Goal: Task Accomplishment & Management: Manage account settings

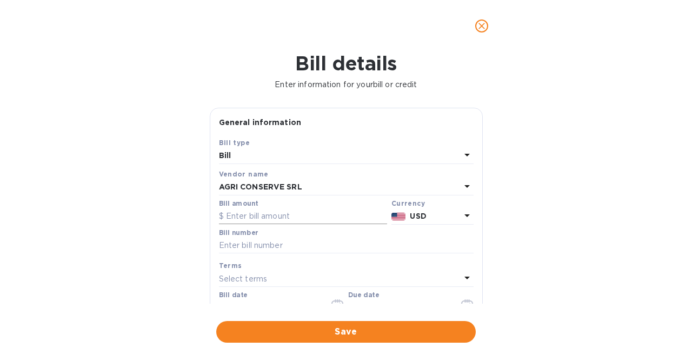
click at [278, 214] on input "text" at bounding box center [303, 216] width 168 height 16
type input "101,788.60"
click at [295, 241] on input "text" at bounding box center [346, 245] width 255 height 16
type input "820"
click at [285, 276] on div "Select terms" at bounding box center [340, 278] width 242 height 15
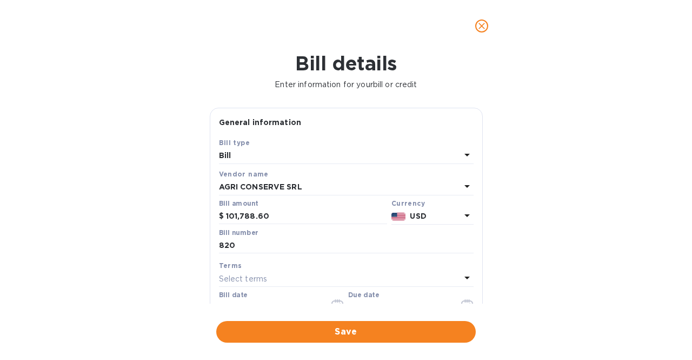
click at [162, 247] on div "Bill details Enter information for your bill or credit General information Save…" at bounding box center [346, 206] width 692 height 308
click at [250, 298] on div "Bill date 09/11/2025" at bounding box center [281, 303] width 125 height 25
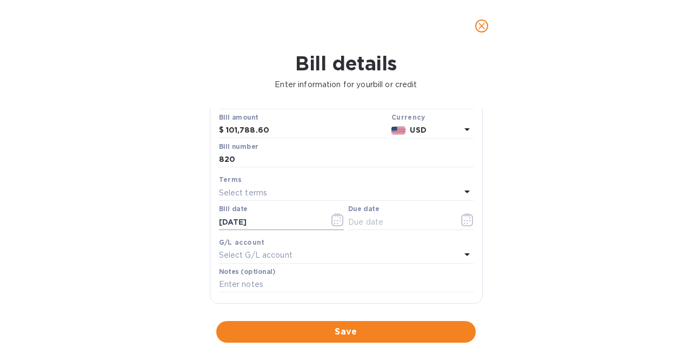
scroll to position [108, 0]
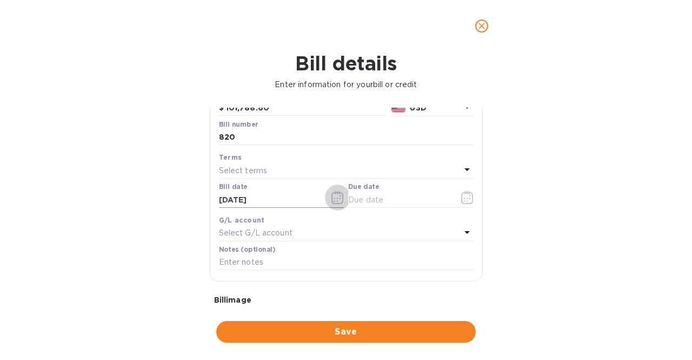
click at [335, 196] on icon "button" at bounding box center [337, 197] width 12 height 13
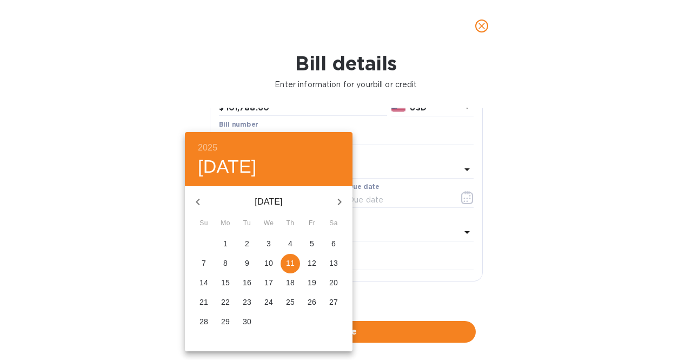
click at [201, 201] on icon "button" at bounding box center [197, 201] width 13 height 13
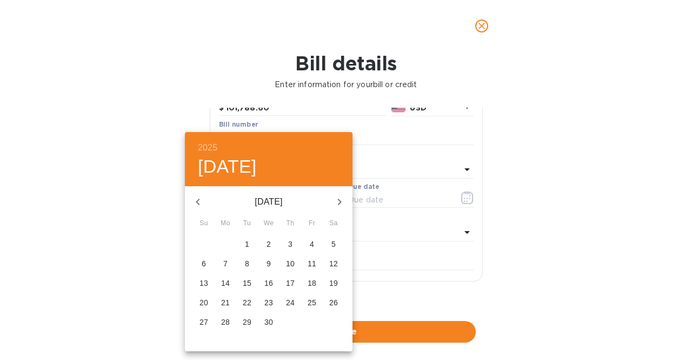
click at [201, 201] on icon "button" at bounding box center [197, 201] width 13 height 13
click at [224, 281] on p "16" at bounding box center [225, 282] width 9 height 11
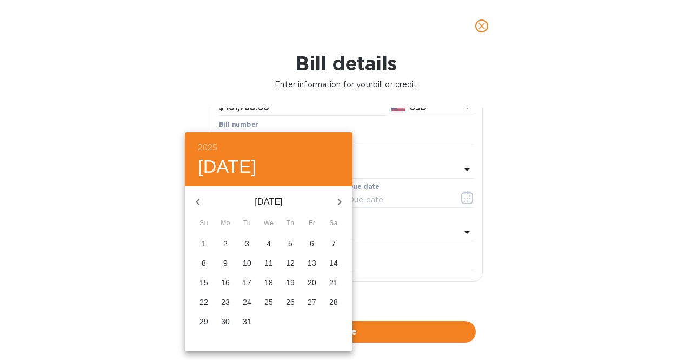
type input "[DATE]"
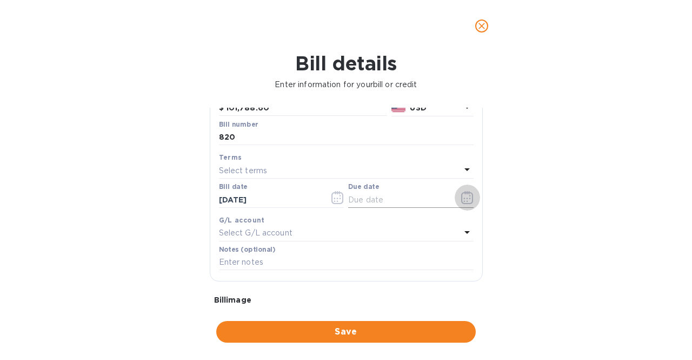
click at [466, 202] on icon "button" at bounding box center [467, 201] width 2 height 2
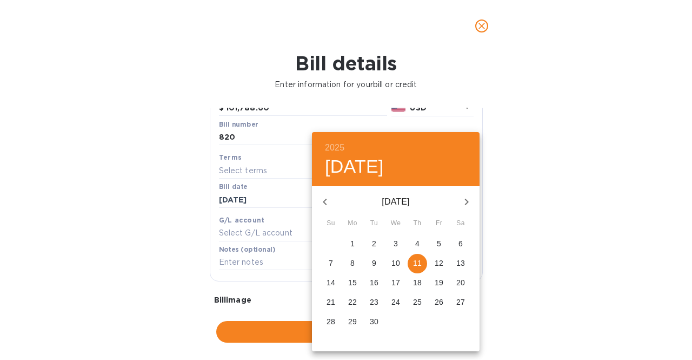
click at [466, 197] on icon "button" at bounding box center [466, 201] width 13 height 13
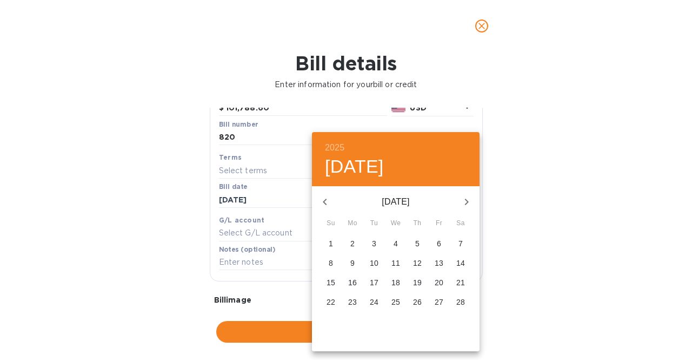
click at [322, 195] on icon "button" at bounding box center [324, 201] width 13 height 13
click at [468, 196] on icon "button" at bounding box center [466, 201] width 13 height 13
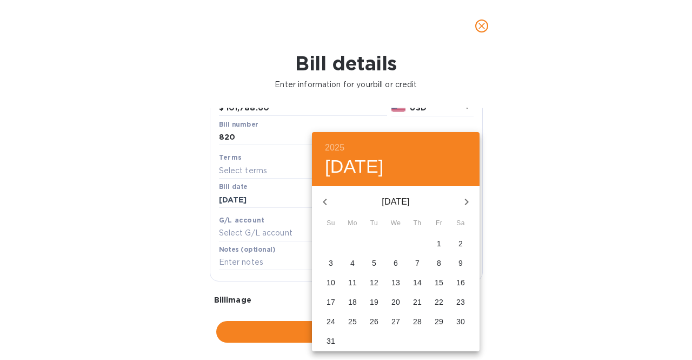
click at [468, 196] on icon "button" at bounding box center [466, 201] width 13 height 13
click at [326, 201] on icon "button" at bounding box center [324, 201] width 13 height 13
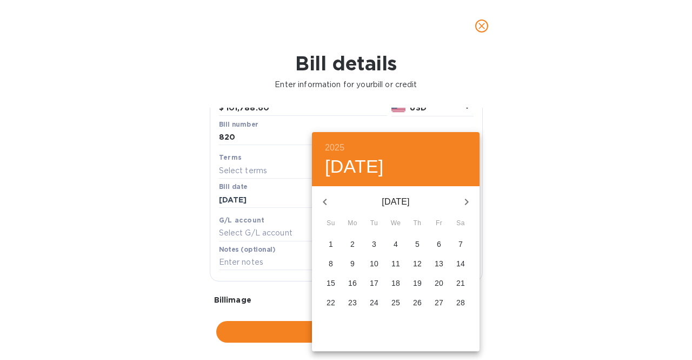
click at [326, 201] on icon "button" at bounding box center [324, 201] width 13 height 13
click at [353, 168] on h4 "Thu, Sep 11" at bounding box center [354, 166] width 59 height 23
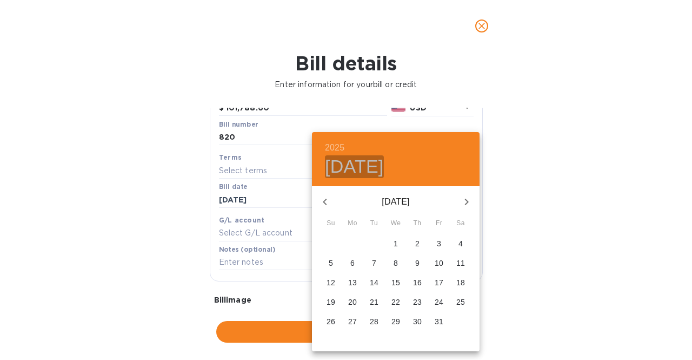
click at [329, 168] on h4 "Thu, Sep 11" at bounding box center [354, 166] width 59 height 23
click at [114, 196] on div at bounding box center [346, 180] width 692 height 360
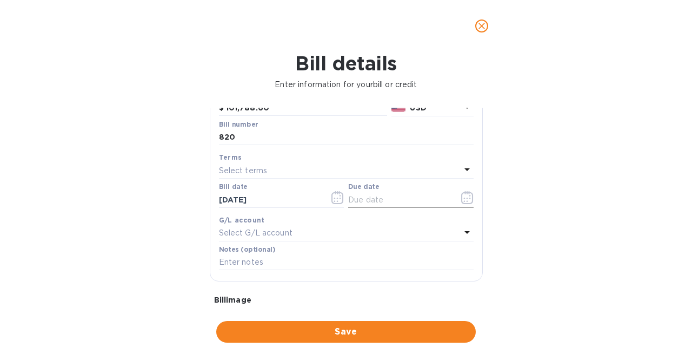
click at [463, 199] on icon "button" at bounding box center [464, 198] width 2 height 2
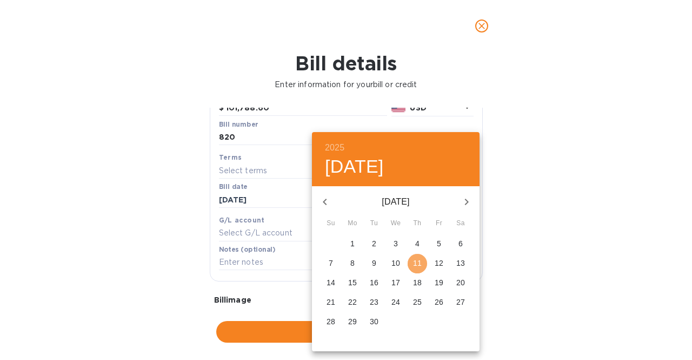
click at [421, 268] on p "11" at bounding box center [417, 262] width 9 height 11
type input "[DATE]"
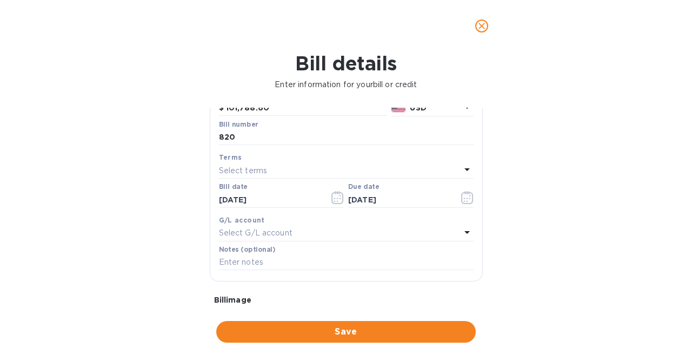
click at [117, 214] on div "Bill details Enter information for your bill or credit General information Save…" at bounding box center [346, 206] width 692 height 308
click at [328, 328] on span "Save" at bounding box center [346, 331] width 242 height 13
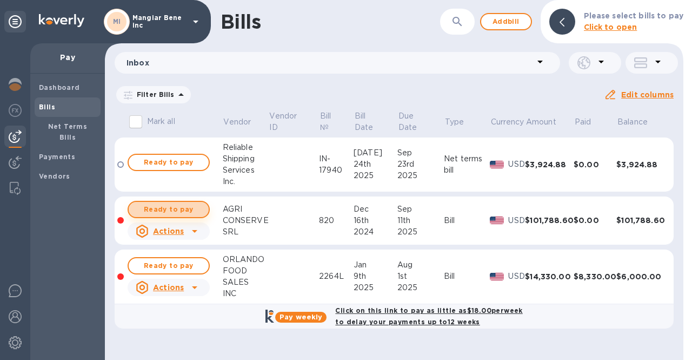
click at [174, 212] on span "Ready to pay" at bounding box center [168, 209] width 63 height 13
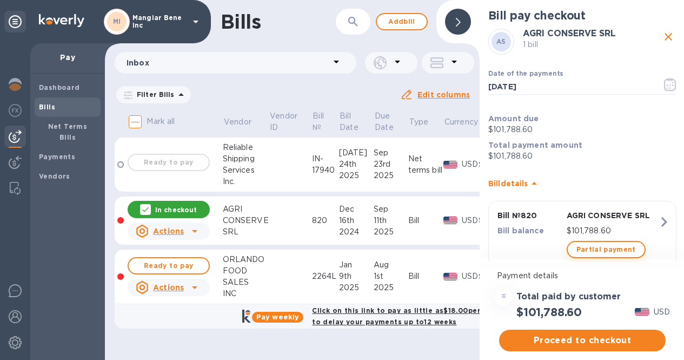
click at [591, 251] on span "Partial payment" at bounding box center [605, 249] width 59 height 13
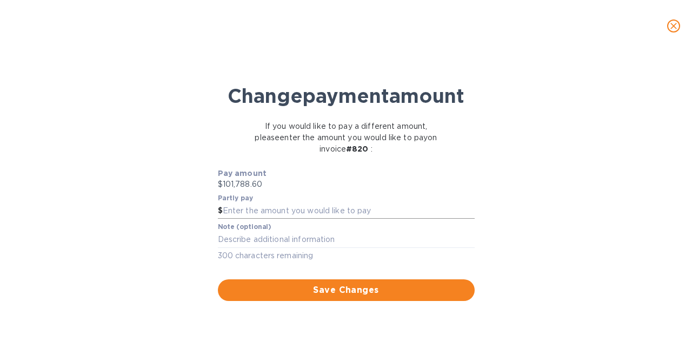
click at [334, 219] on input "text" at bounding box center [349, 211] width 252 height 16
type input "8,500.00"
click at [297, 244] on textarea at bounding box center [346, 239] width 257 height 9
click at [156, 261] on div "Change payment amount If you would like to pay a different amount, please enter…" at bounding box center [346, 209] width 675 height 301
drag, startPoint x: 252, startPoint y: 264, endPoint x: 136, endPoint y: 209, distance: 128.4
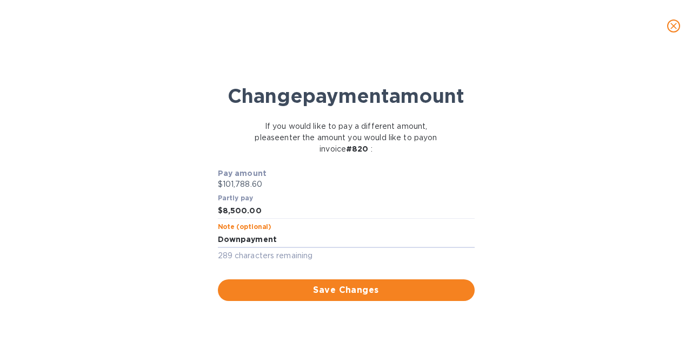
click at [136, 209] on div "Change payment amount If you would like to pay a different amount, please enter…" at bounding box center [346, 209] width 675 height 301
drag, startPoint x: 226, startPoint y: 257, endPoint x: 229, endPoint y: 263, distance: 6.5
type textarea "Down payment"
click at [108, 193] on div "Change payment amount If you would like to pay a different amount, please enter…" at bounding box center [346, 209] width 675 height 301
click at [312, 296] on span "Save Changes" at bounding box center [346, 289] width 239 height 13
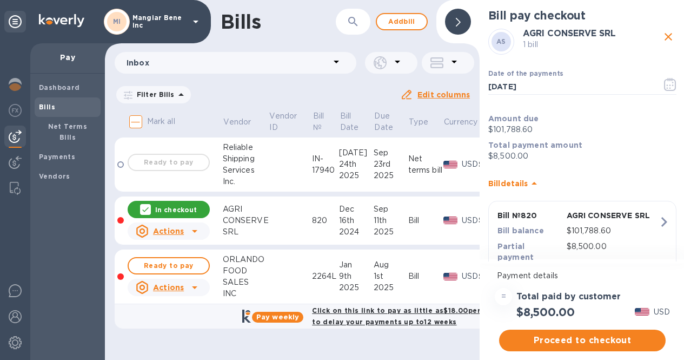
scroll to position [8, 0]
click at [562, 334] on span "Proceed to checkout" at bounding box center [582, 340] width 149 height 13
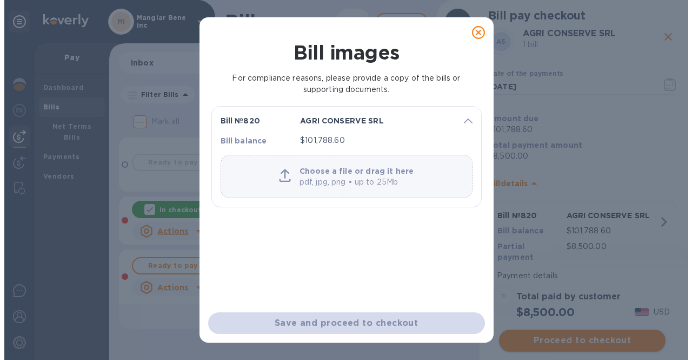
scroll to position [0, 0]
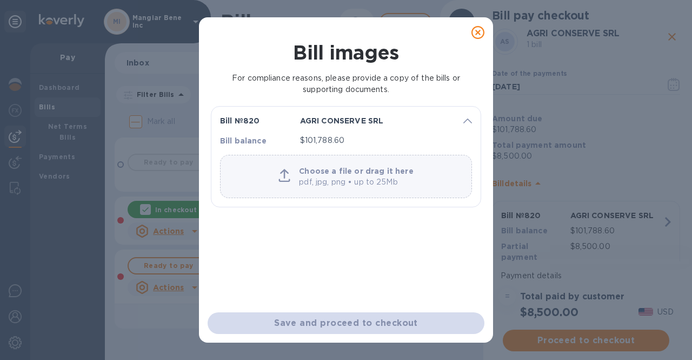
click at [316, 129] on div "AGRI CONSERVE SRL" at bounding box center [375, 120] width 159 height 19
click at [324, 176] on p "pdf, jpg, png • up to 25Mb" at bounding box center [356, 181] width 114 height 11
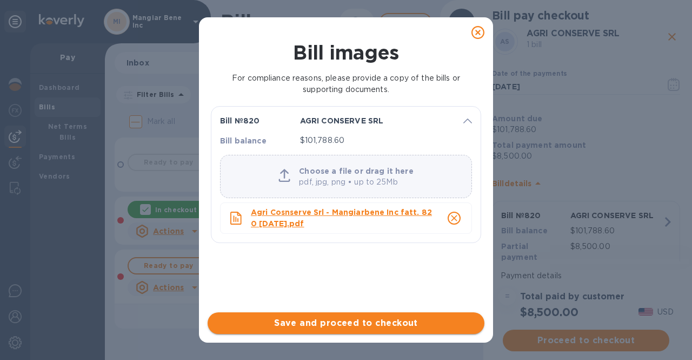
click at [349, 322] on span "Save and proceed to checkout" at bounding box center [345, 322] width 259 height 13
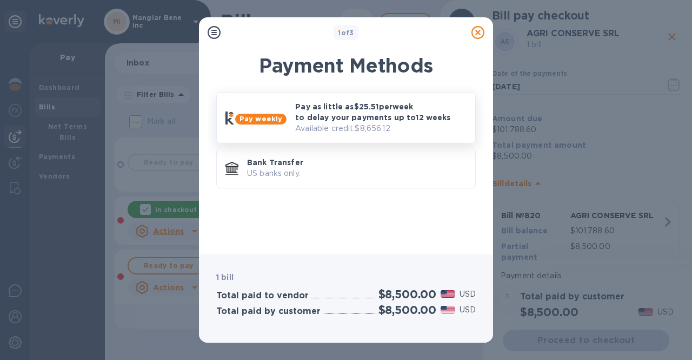
click at [320, 112] on p "Pay as little as $25.51 per week to delay your payments up to 12 weeks" at bounding box center [380, 112] width 171 height 22
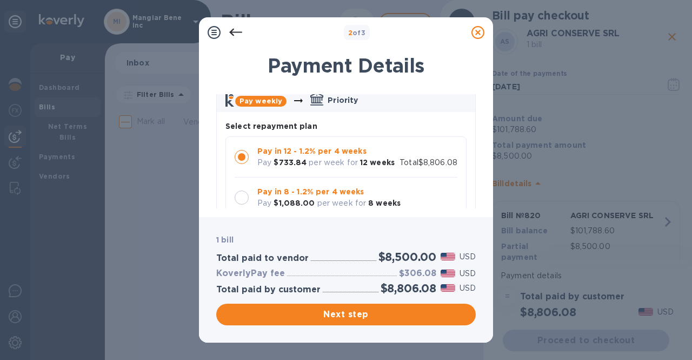
scroll to position [108, 0]
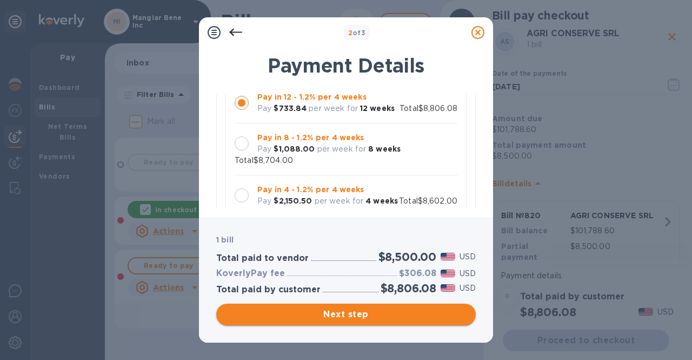
click at [322, 317] on span "Next step" at bounding box center [346, 314] width 242 height 13
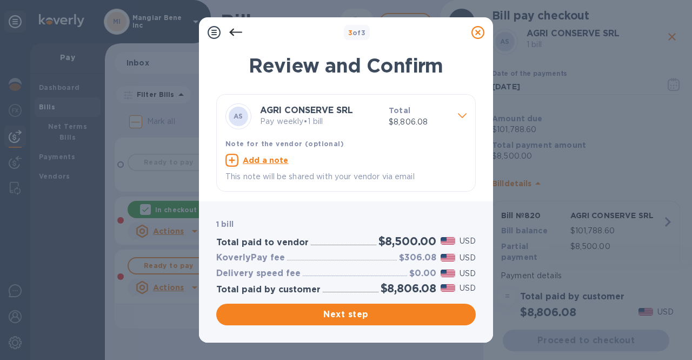
click at [248, 177] on p "This note will be shared with your vendor via email" at bounding box center [345, 176] width 241 height 11
click at [264, 159] on u "Add a note" at bounding box center [266, 160] width 46 height 9
click at [250, 163] on textarea at bounding box center [337, 161] width 224 height 9
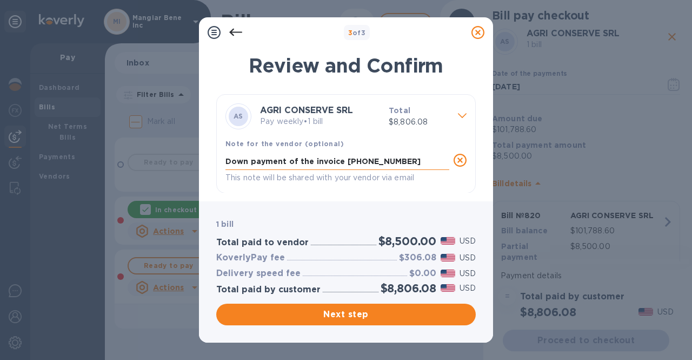
type textarea "Down payment of the invoice 820 12-16-2024"
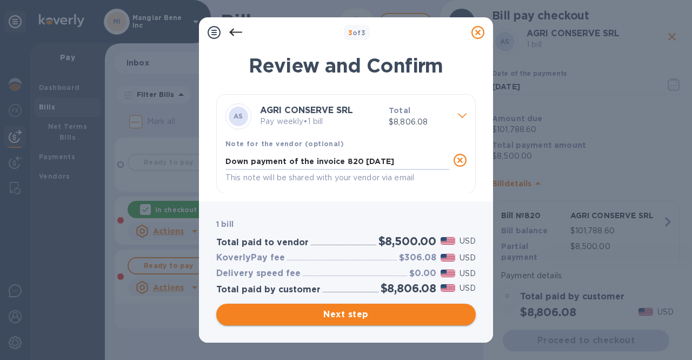
click at [331, 316] on span "Next step" at bounding box center [346, 314] width 242 height 13
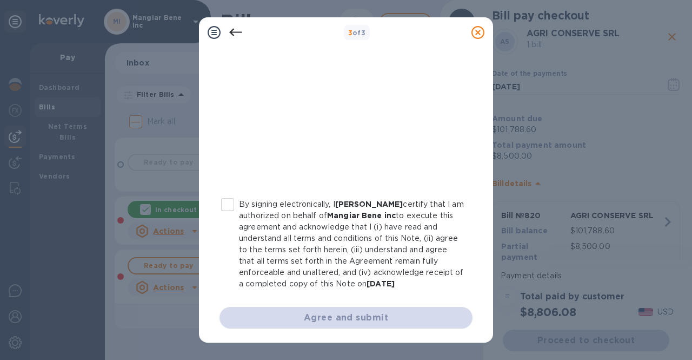
scroll to position [244, 0]
click at [228, 199] on input "By signing electronically, I Concetto Auditore certify that I am authorized on …" at bounding box center [227, 203] width 23 height 23
checkbox input "true"
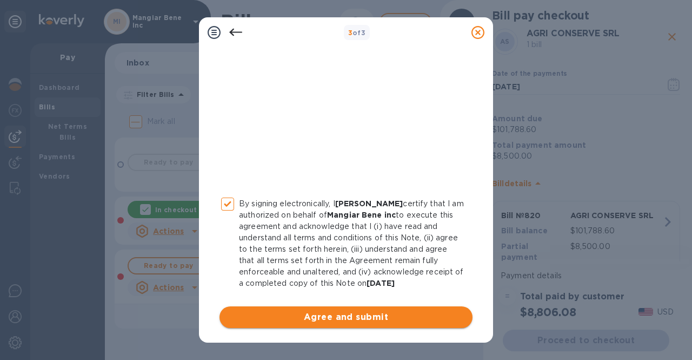
click at [331, 313] on span "Agree and submit" at bounding box center [346, 316] width 236 height 13
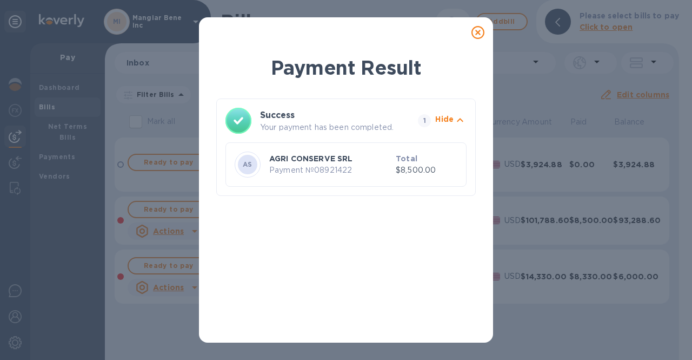
click at [478, 31] on icon at bounding box center [477, 32] width 13 height 13
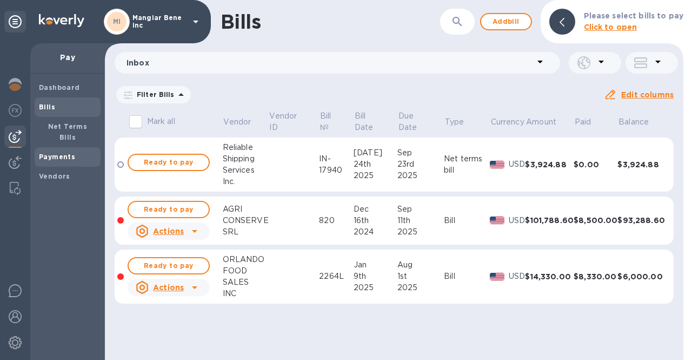
click at [56, 152] on b "Payments" at bounding box center [57, 156] width 36 height 8
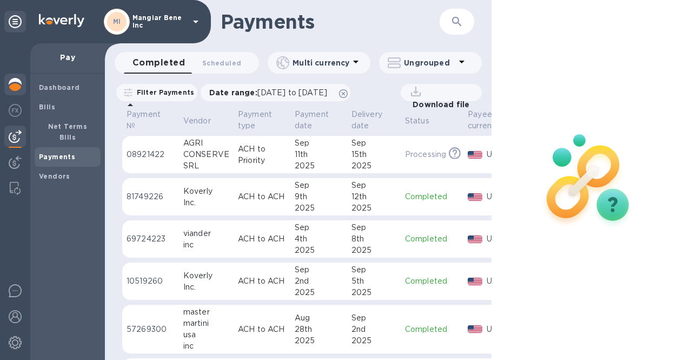
click at [16, 78] on img at bounding box center [15, 84] width 13 height 13
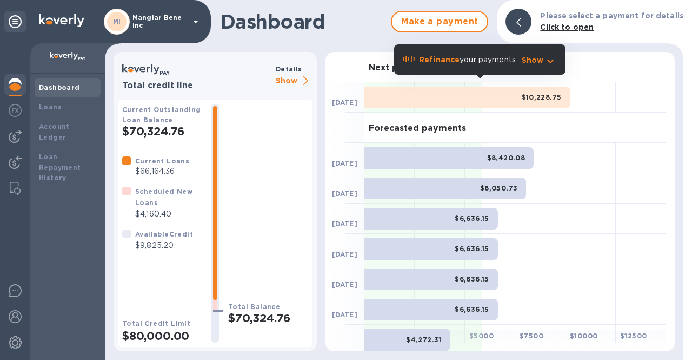
click at [288, 81] on p "Show" at bounding box center [294, 82] width 37 height 14
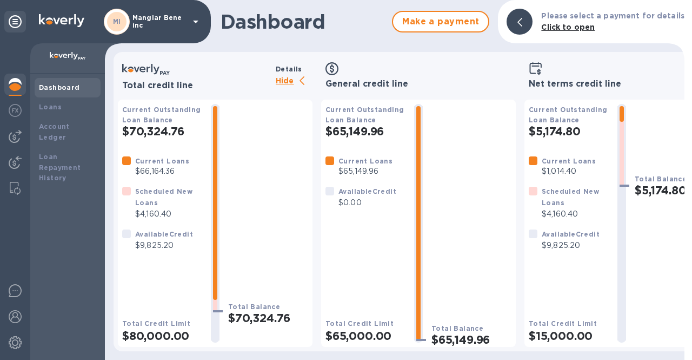
click at [546, 84] on h3 "Net terms credit line" at bounding box center [622, 84] width 186 height 10
click at [197, 22] on icon at bounding box center [195, 22] width 5 height 3
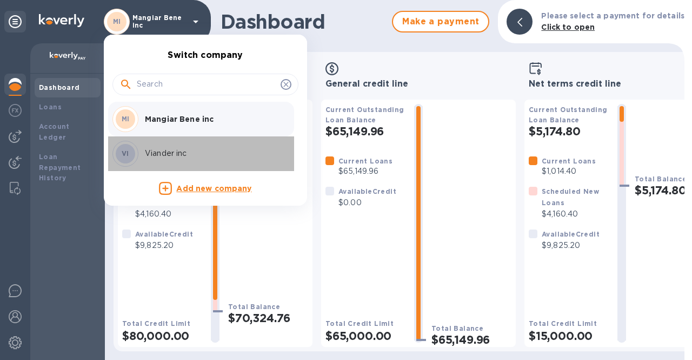
click at [175, 155] on p "Viander inc" at bounding box center [213, 153] width 136 height 11
